Goal: Task Accomplishment & Management: Use online tool/utility

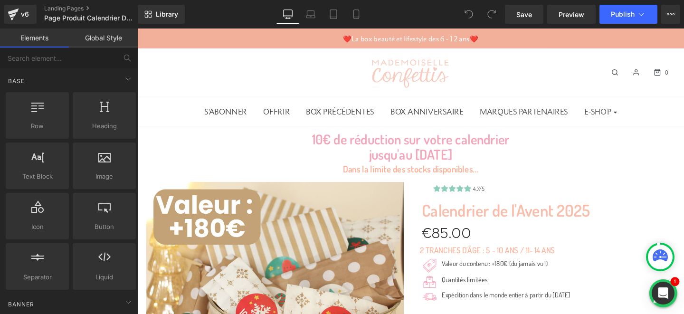
scroll to position [167, 0]
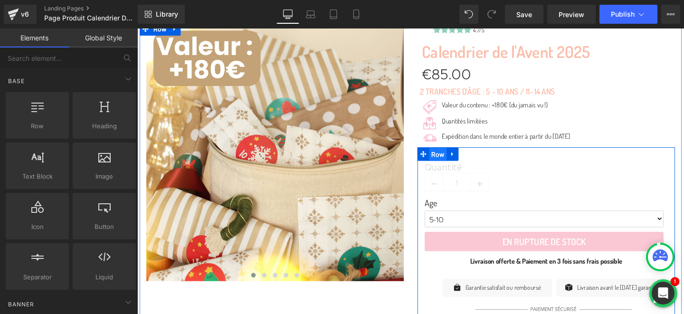
click at [452, 157] on span "Row" at bounding box center [453, 161] width 19 height 14
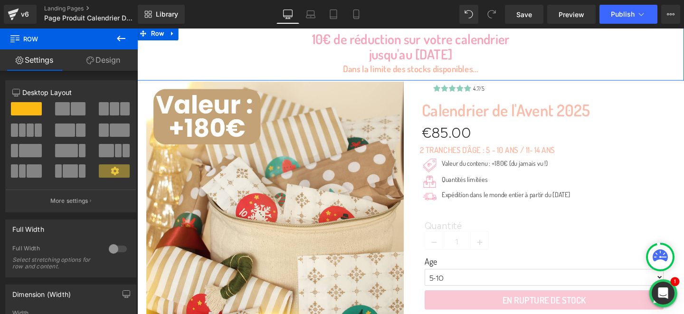
scroll to position [206, 0]
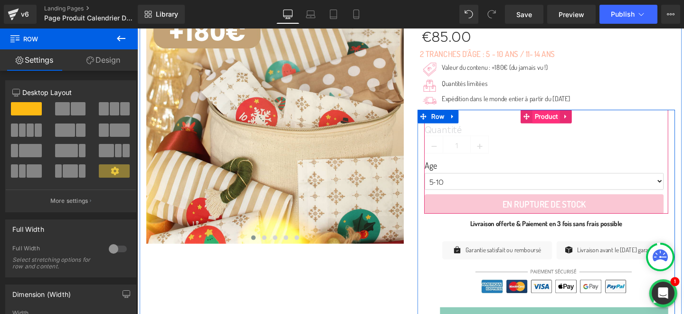
click at [567, 120] on span "Product" at bounding box center [566, 121] width 29 height 14
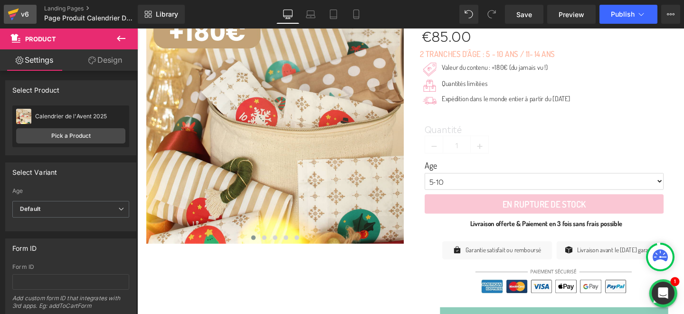
click at [15, 18] on icon at bounding box center [13, 14] width 11 height 24
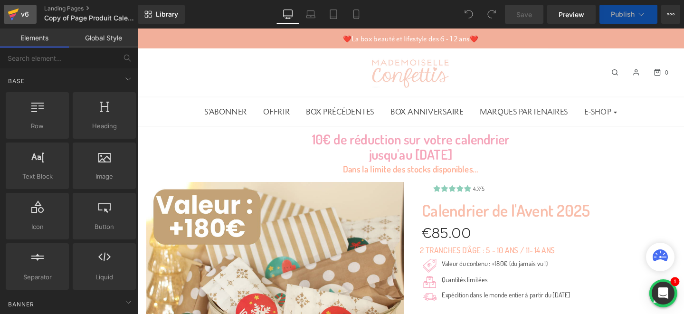
click at [15, 14] on icon at bounding box center [12, 15] width 7 height 4
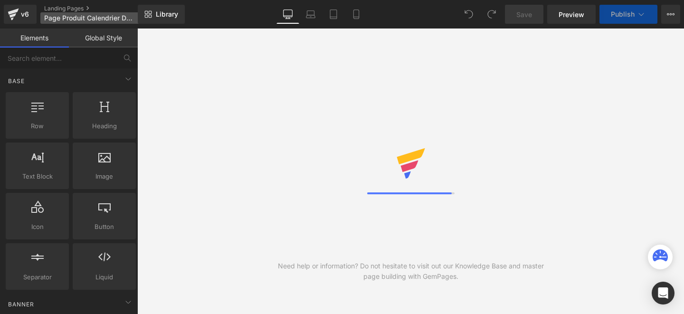
click at [100, 20] on span "Page Produit Calendrier De L'avent 2025" at bounding box center [89, 18] width 91 height 8
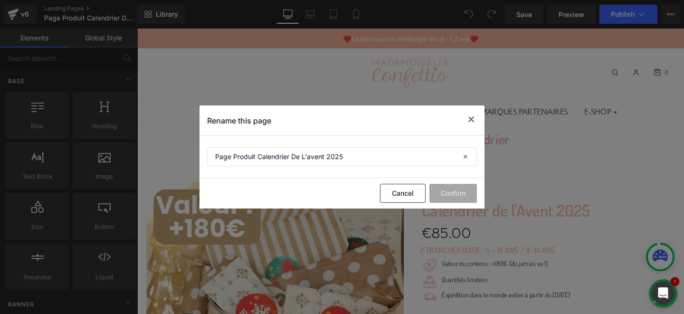
click at [471, 118] on icon at bounding box center [470, 119] width 11 height 12
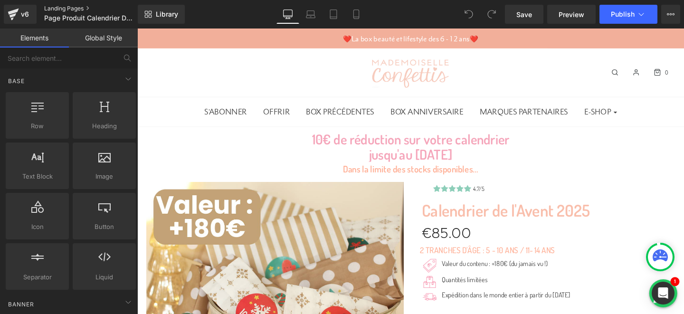
click at [87, 10] on link "Landing Pages" at bounding box center [98, 9] width 109 height 8
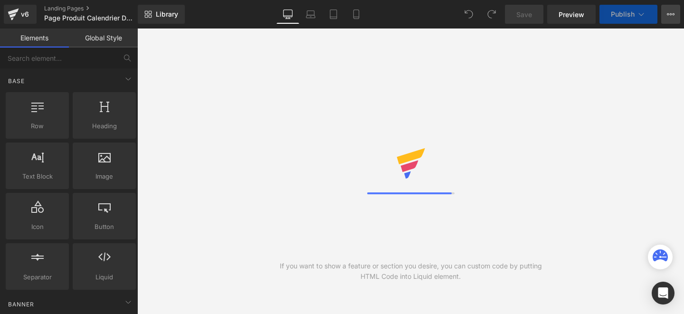
click at [667, 19] on button "View Live Page View with current Template Save Template to Library Schedule Pub…" at bounding box center [670, 14] width 19 height 19
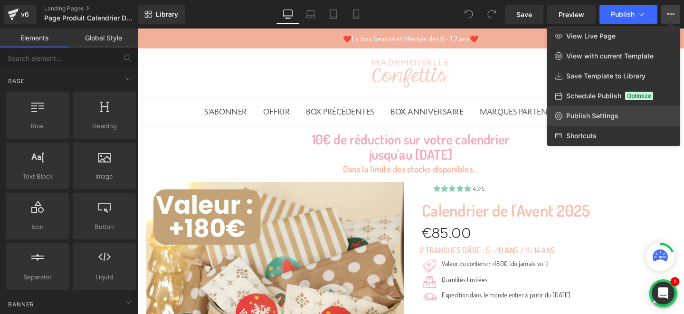
click at [594, 113] on span "Publish Settings" at bounding box center [592, 116] width 52 height 9
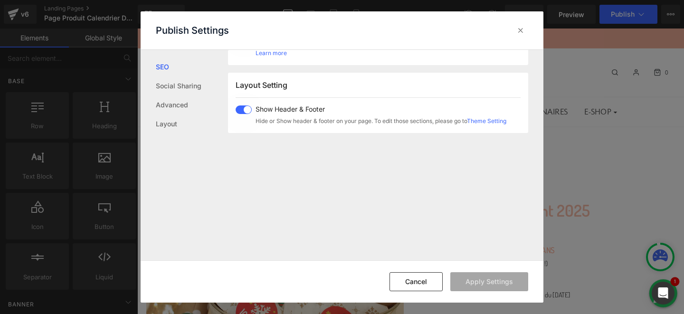
scroll to position [586, 0]
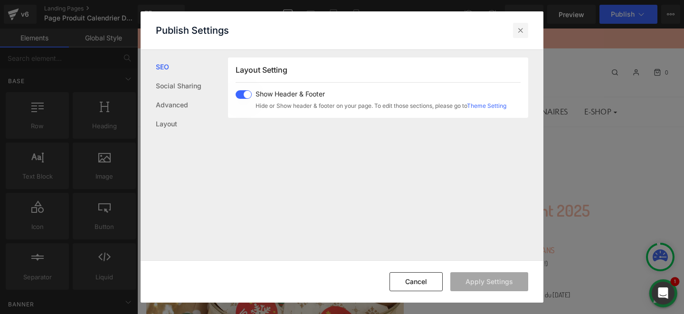
click at [517, 34] on icon at bounding box center [520, 30] width 9 height 9
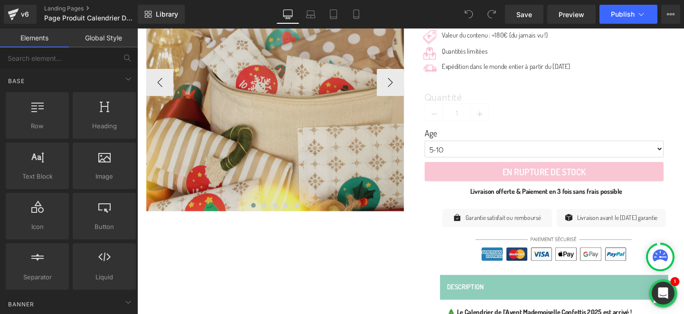
scroll to position [0, 0]
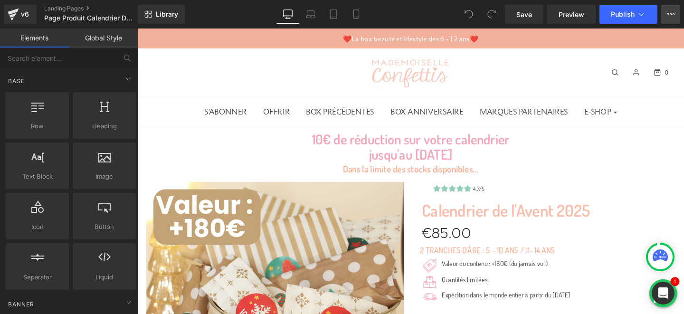
click at [675, 14] on button "View Live Page View with current Template Save Template to Library Schedule Pub…" at bounding box center [670, 14] width 19 height 19
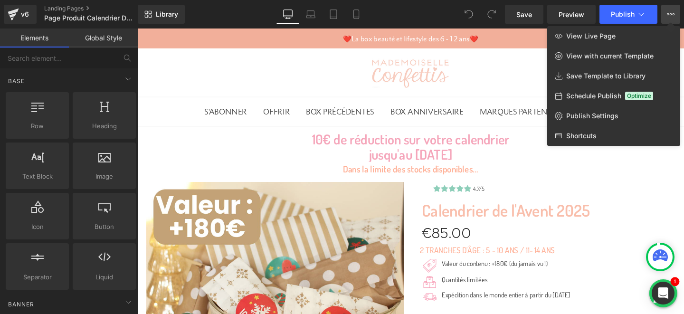
click at [672, 10] on icon at bounding box center [670, 14] width 8 height 8
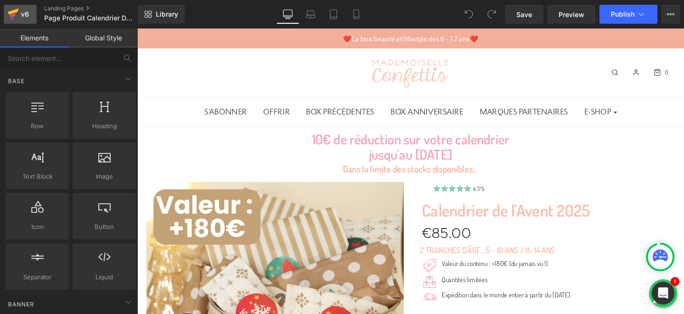
click at [25, 8] on link "v6" at bounding box center [20, 14] width 33 height 19
